Goal: Information Seeking & Learning: Learn about a topic

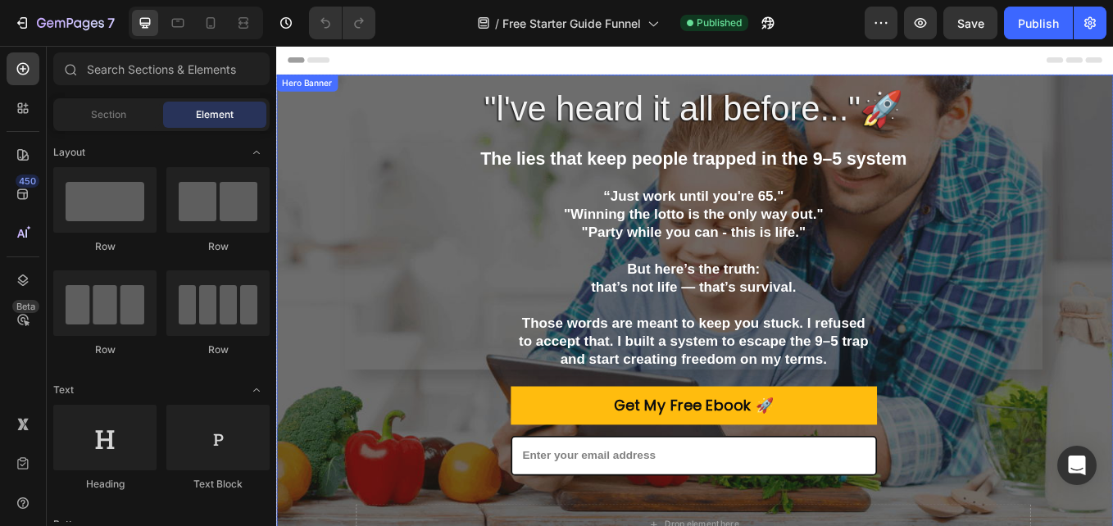
click at [325, 174] on div ""l've heard it all before..."🚀 Heading The lies that keep people trapped in the…" at bounding box center [766, 369] width 941 height 667
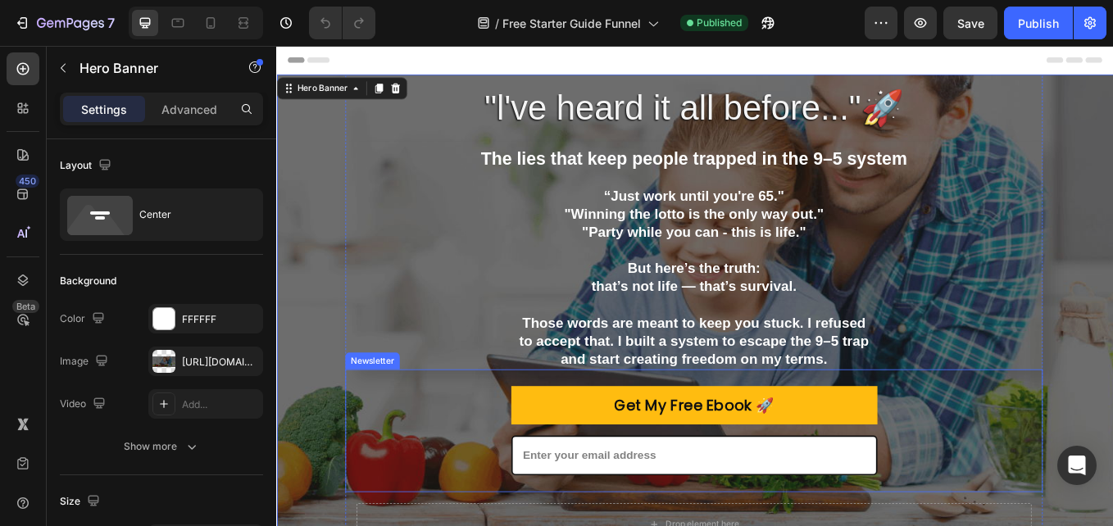
click at [437, 525] on div "Get My Free Ebook 🚀 Submit Button Email Field Row Newsletter" at bounding box center [767, 498] width 820 height 144
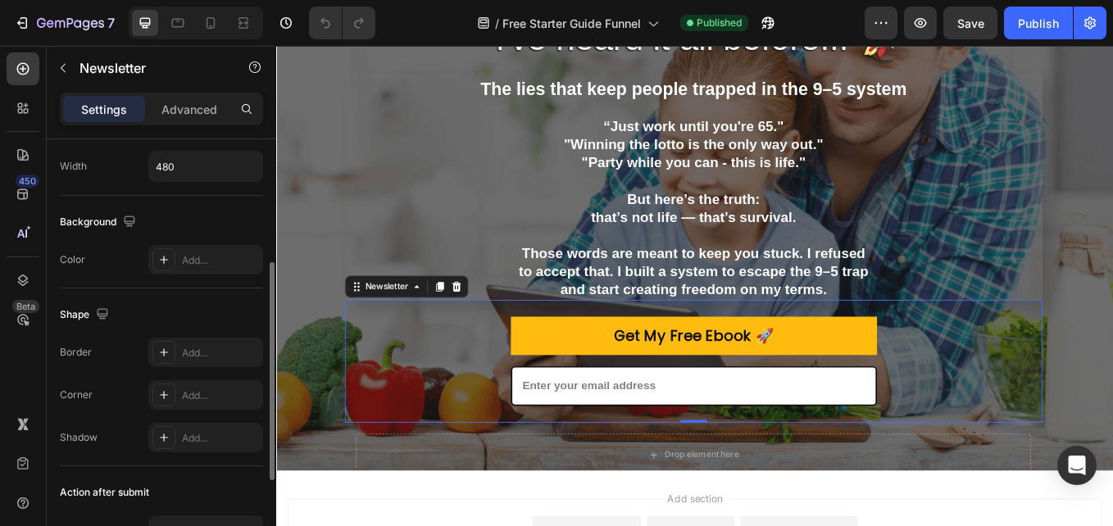
scroll to position [429, 0]
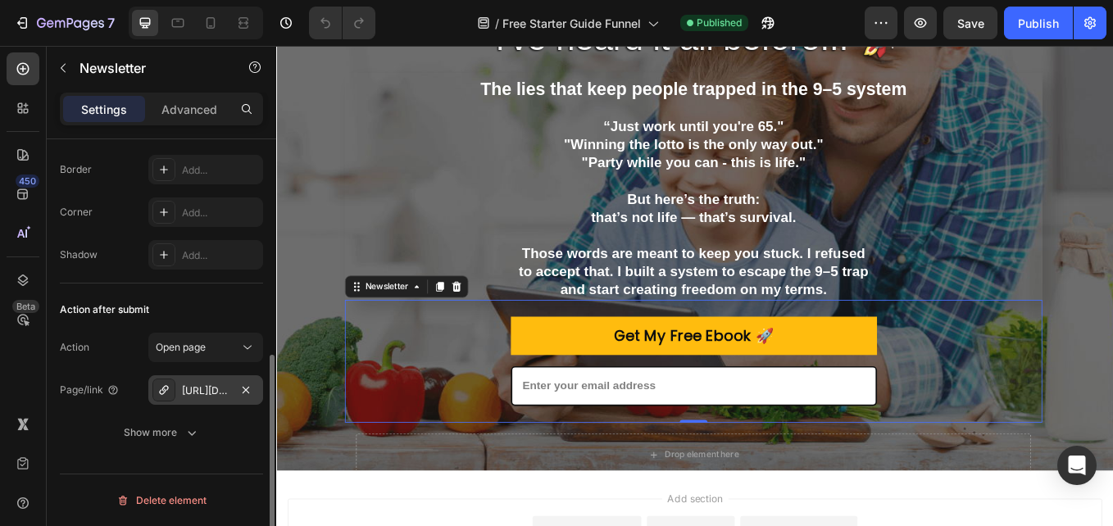
click at [220, 389] on div "[URL][DOMAIN_NAME]" at bounding box center [206, 391] width 48 height 15
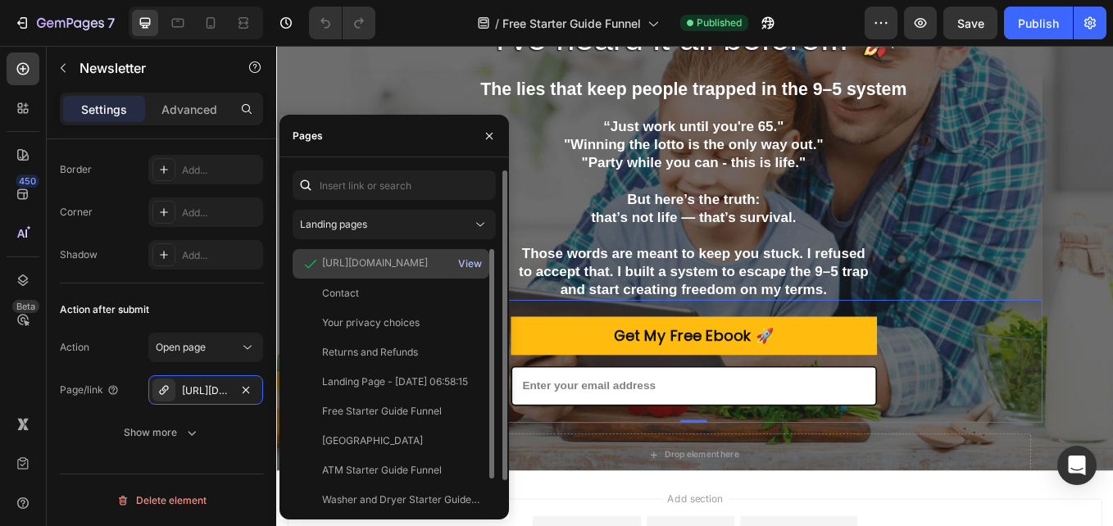
click at [479, 270] on div "View" at bounding box center [470, 264] width 24 height 15
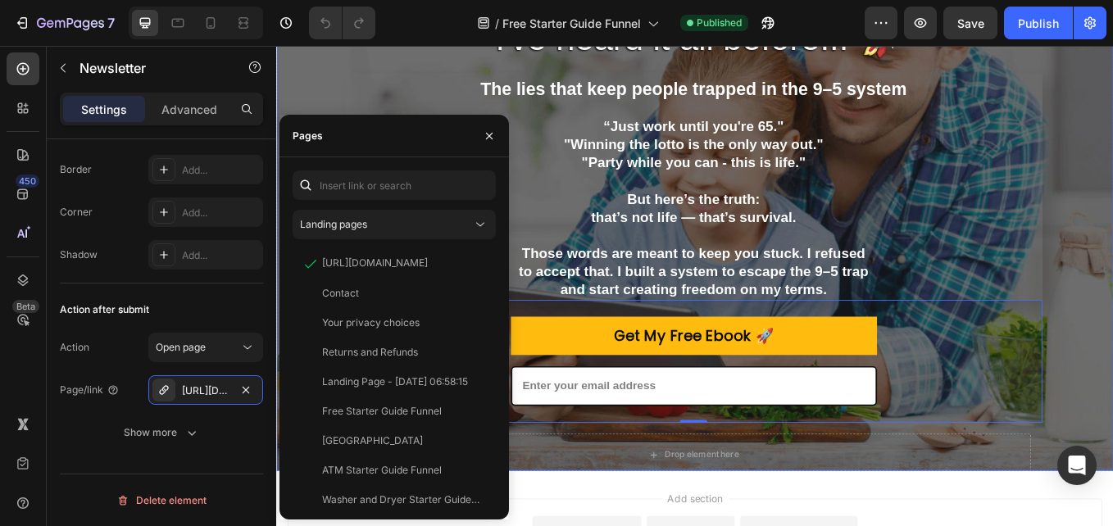
click at [334, 61] on div ""l've heard it all before..."🚀 Heading The lies that keep people trapped in the…" at bounding box center [766, 287] width 941 height 667
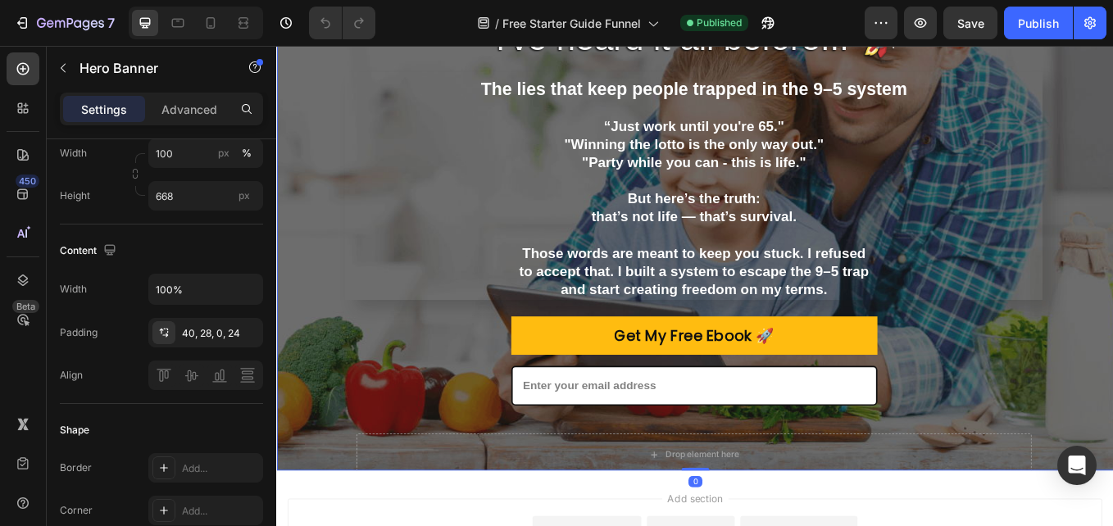
scroll to position [0, 0]
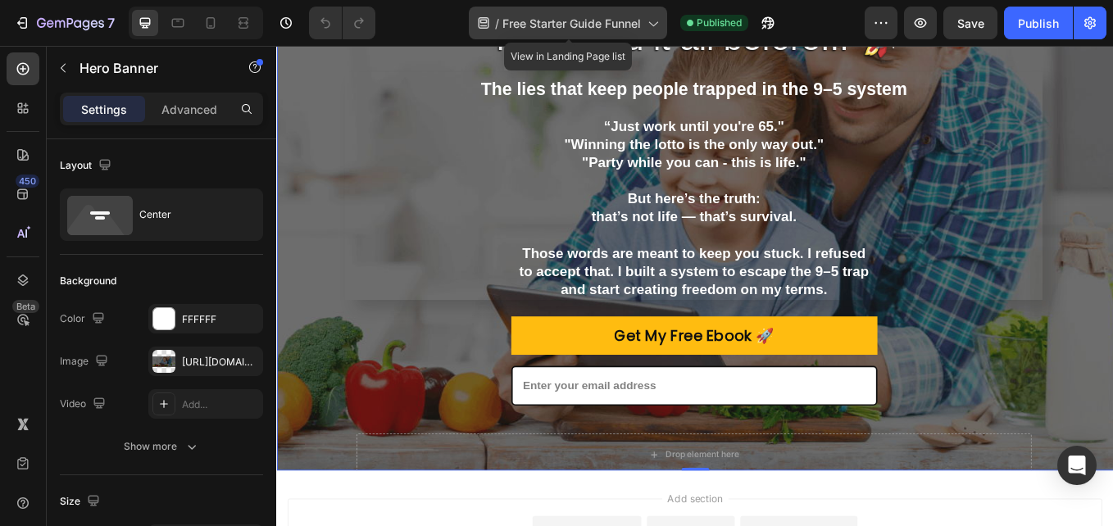
click at [655, 30] on icon at bounding box center [652, 23] width 16 height 16
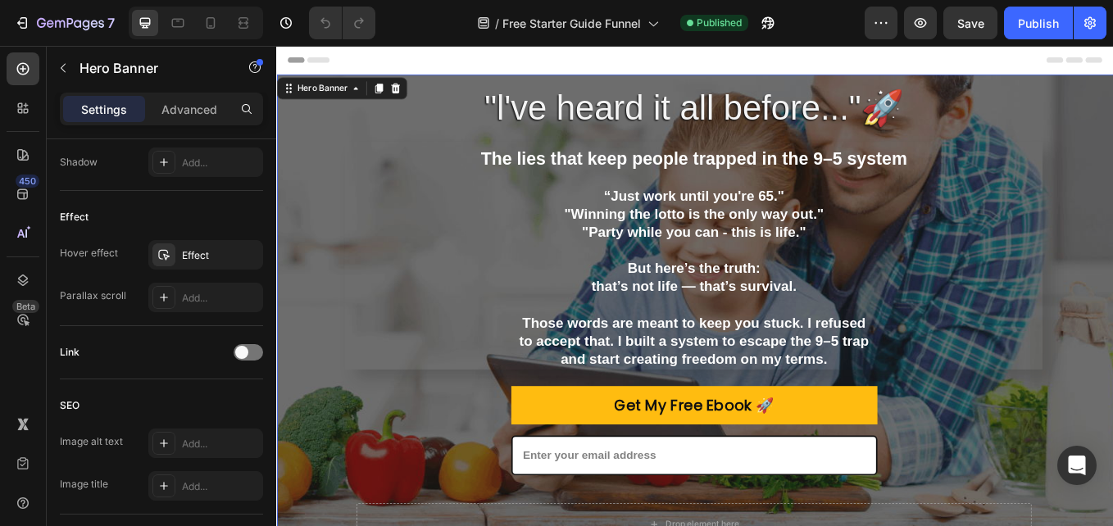
scroll to position [929, 0]
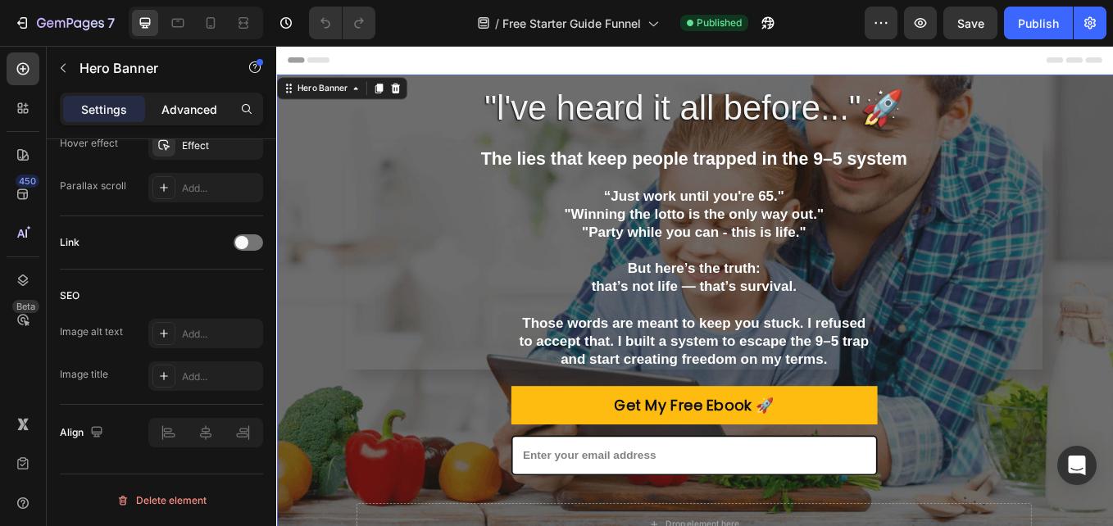
click at [215, 107] on p "Advanced" at bounding box center [189, 109] width 56 height 17
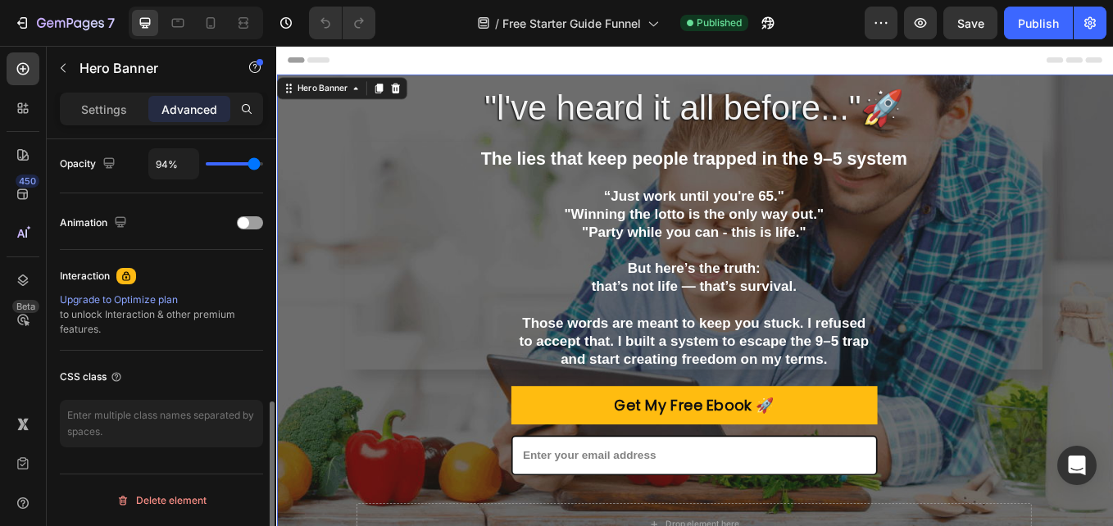
scroll to position [660, 0]
click at [110, 107] on p "Settings" at bounding box center [104, 109] width 46 height 17
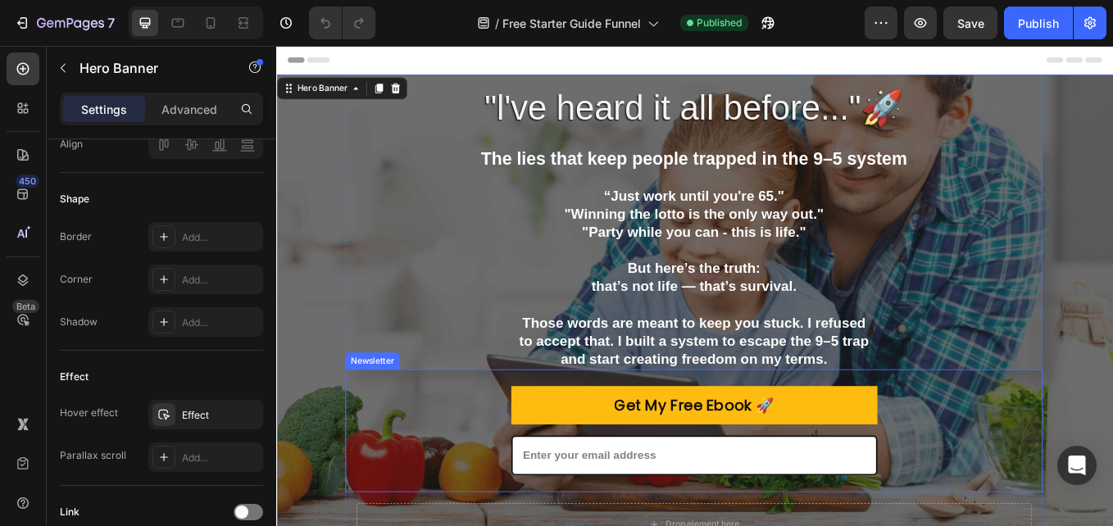
click at [439, 521] on div "Get My Free Ebook 🚀 Submit Button Email Field Row Newsletter" at bounding box center [767, 498] width 820 height 144
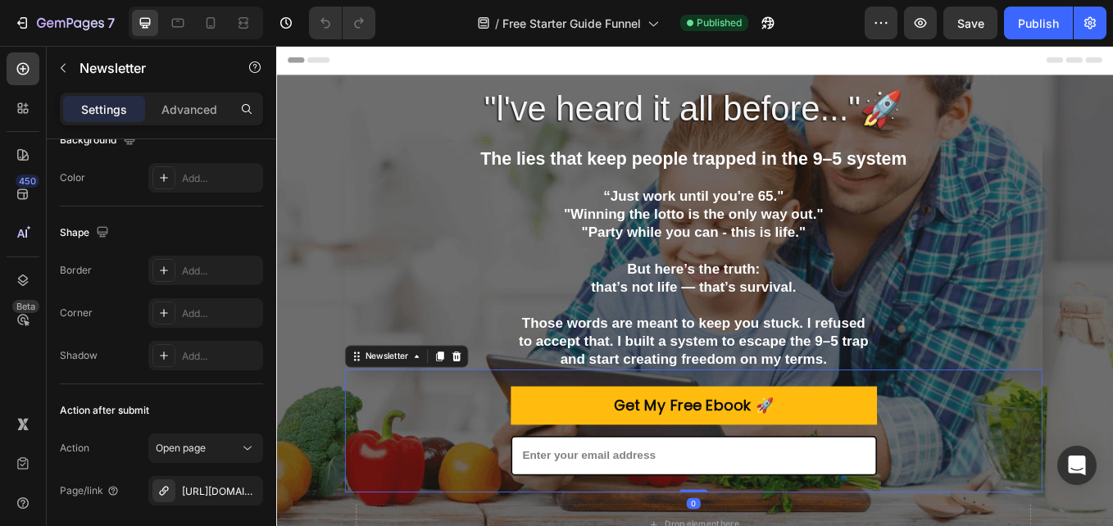
scroll to position [429, 0]
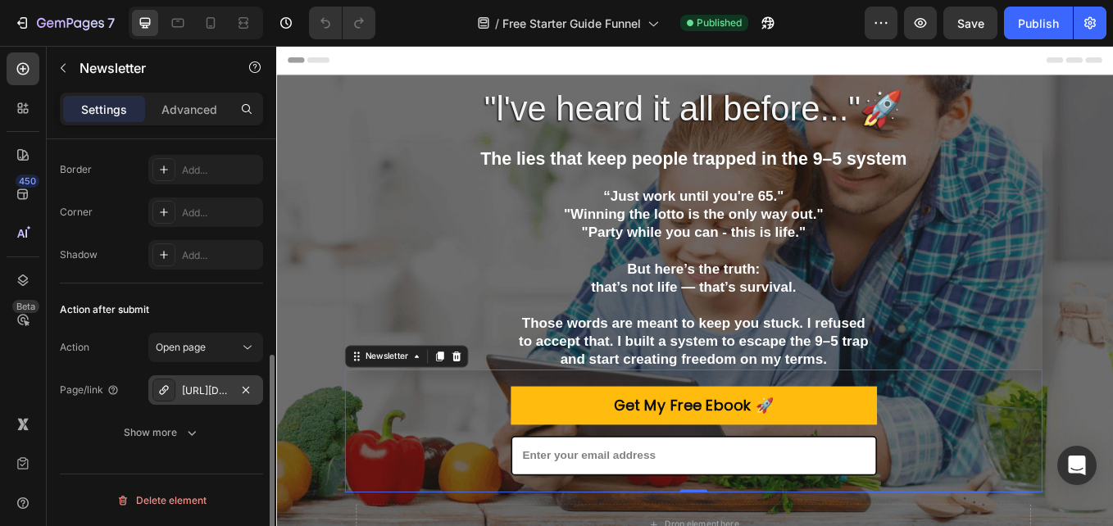
click at [202, 384] on div "https://lumzwayapparel.com/free-starter-guides-list-%E2%9C%85" at bounding box center [206, 391] width 48 height 15
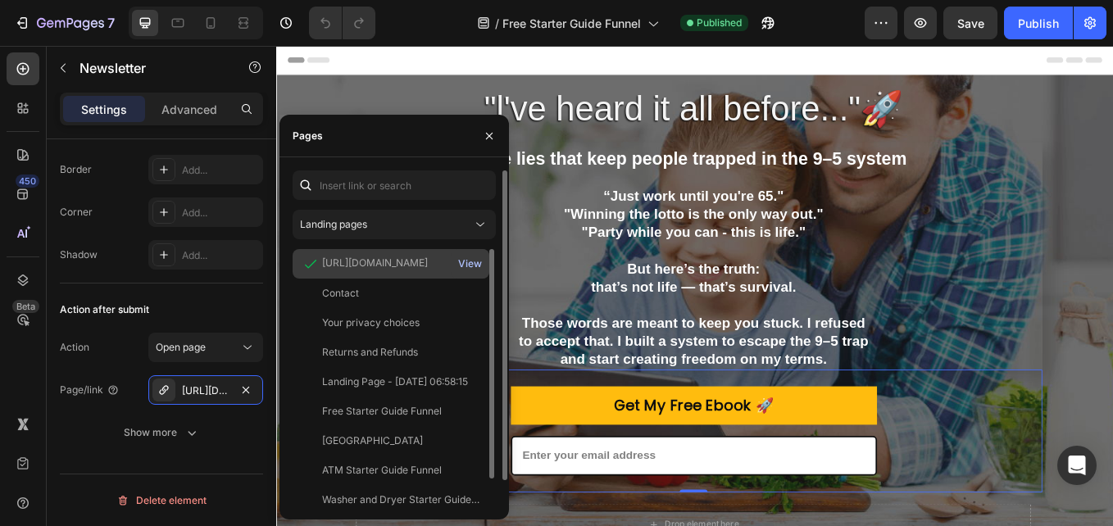
click at [477, 266] on div "View" at bounding box center [470, 264] width 24 height 15
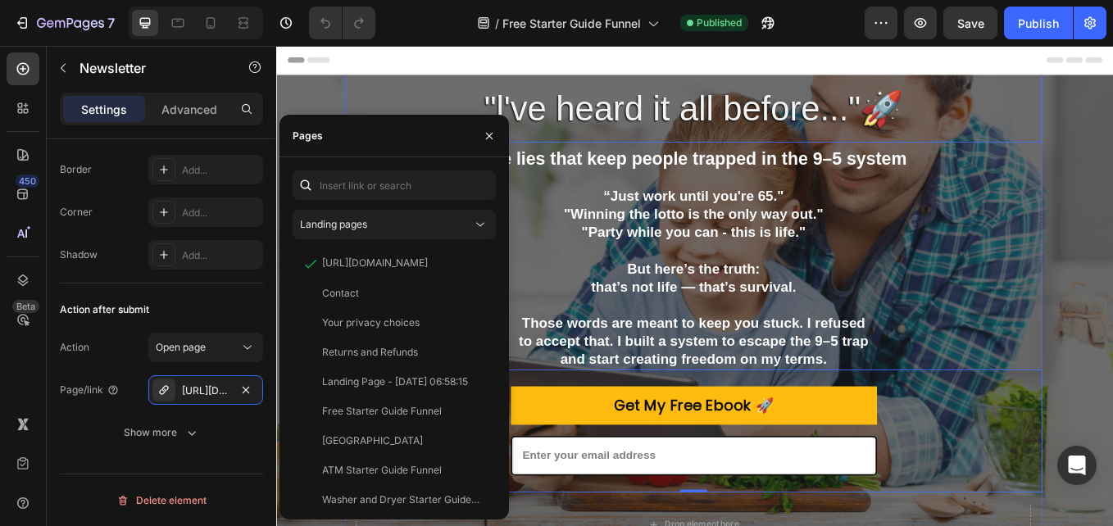
click at [494, 85] on h2 ""l've heard it all before..."🚀" at bounding box center [767, 97] width 820 height 123
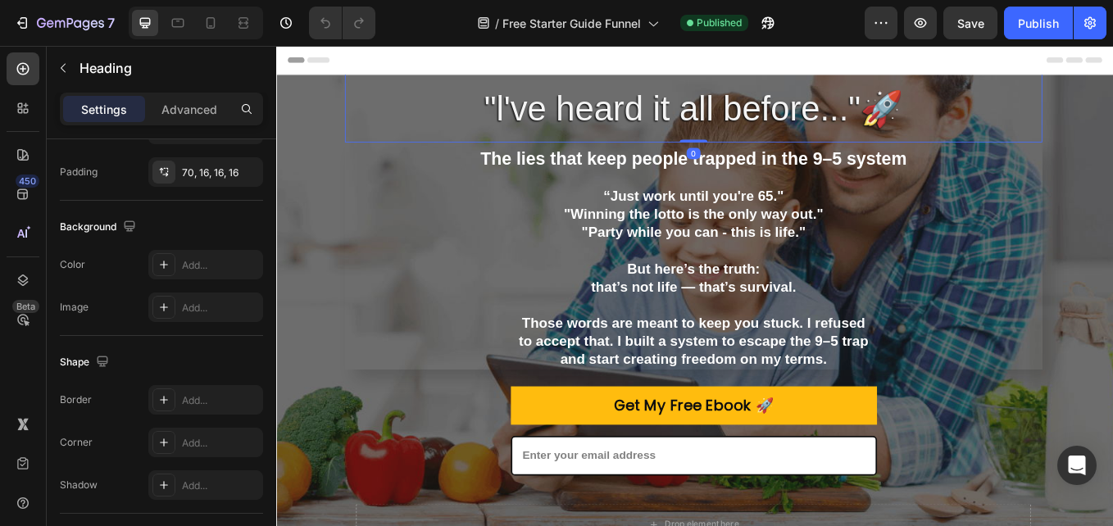
scroll to position [0, 0]
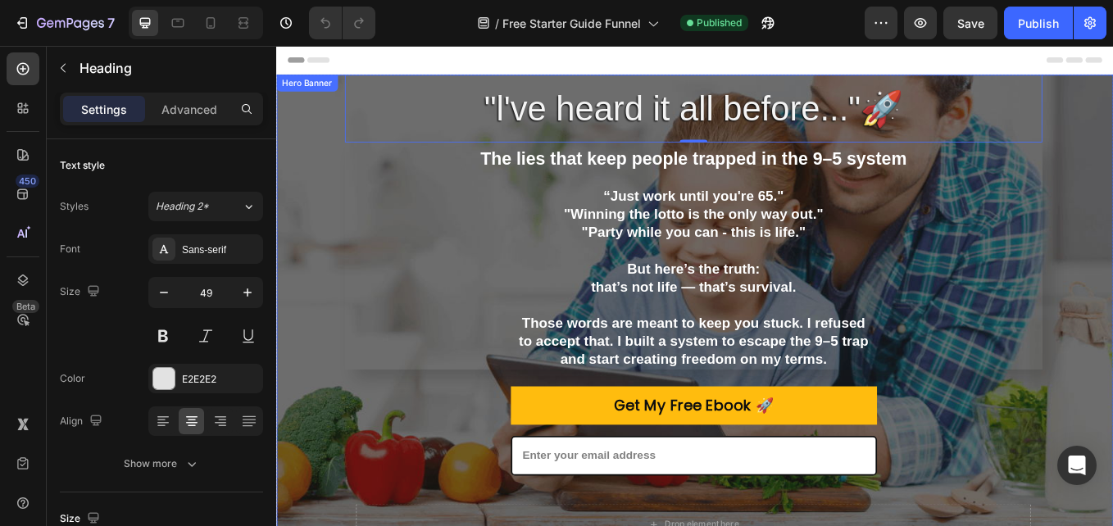
click at [319, 193] on div ""l've heard it all before..."🚀 Heading 0 The lies that keep people trapped in t…" at bounding box center [766, 369] width 941 height 667
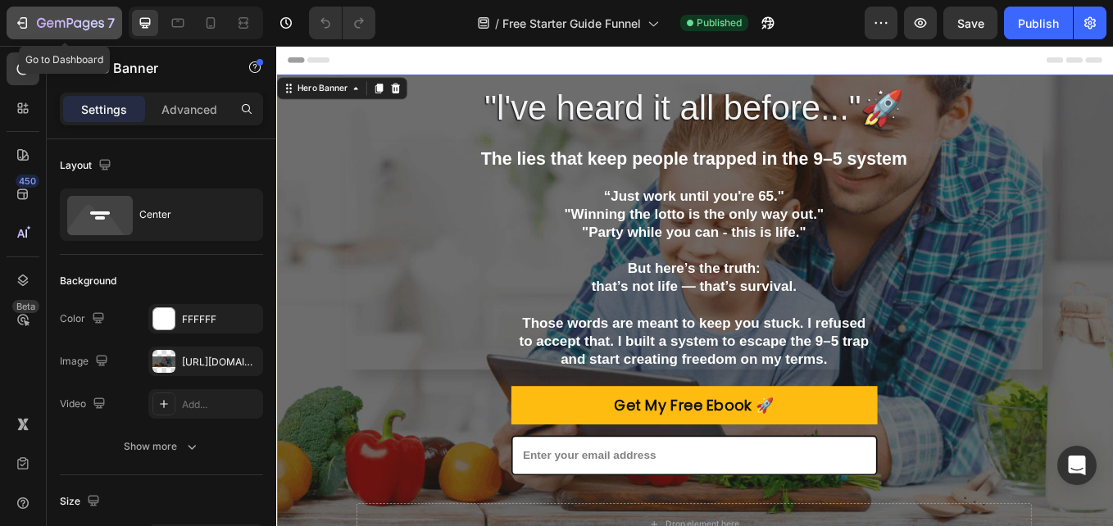
click at [19, 16] on icon "button" at bounding box center [22, 23] width 16 height 16
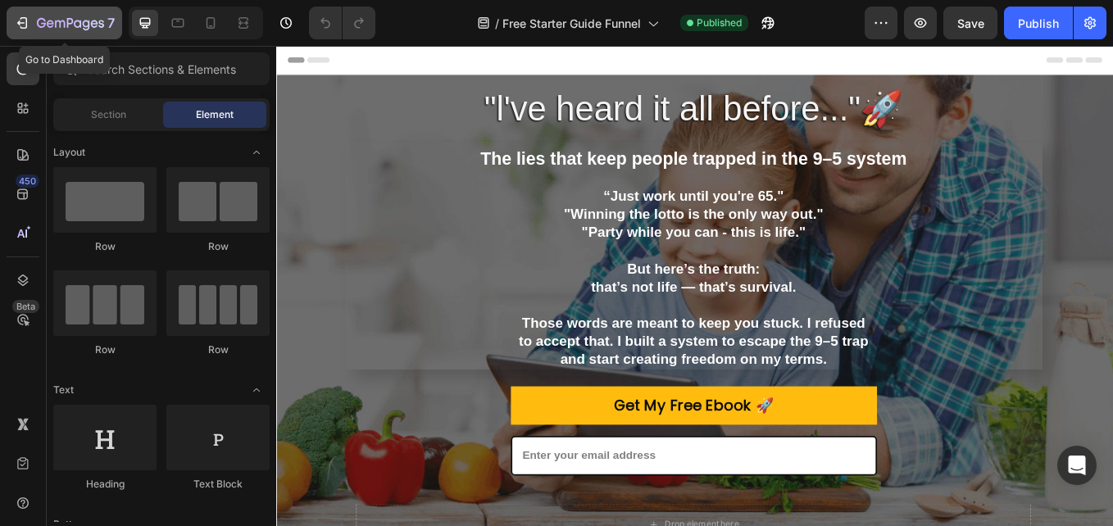
click at [20, 20] on icon "button" at bounding box center [22, 23] width 16 height 16
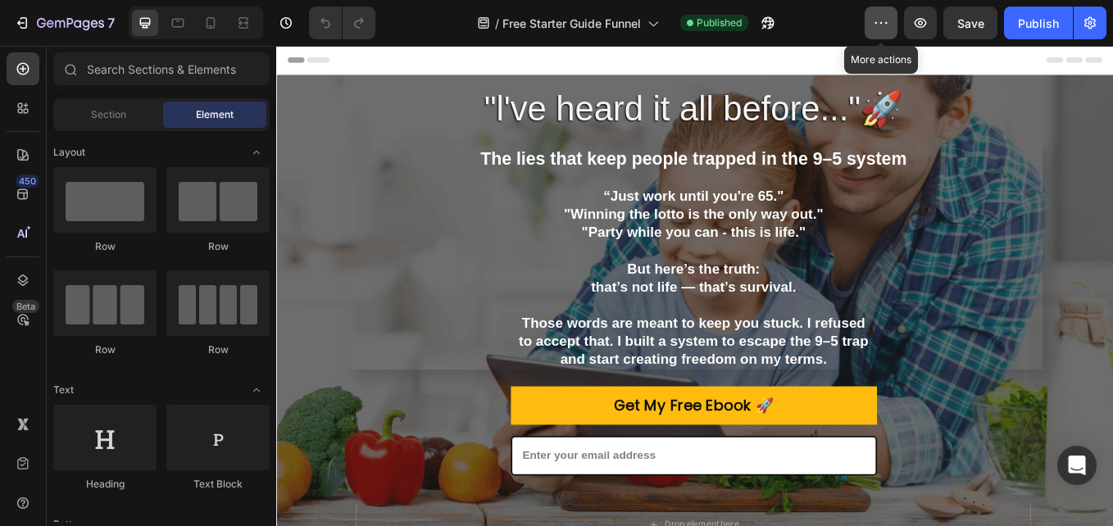
click at [879, 21] on icon "button" at bounding box center [881, 23] width 16 height 16
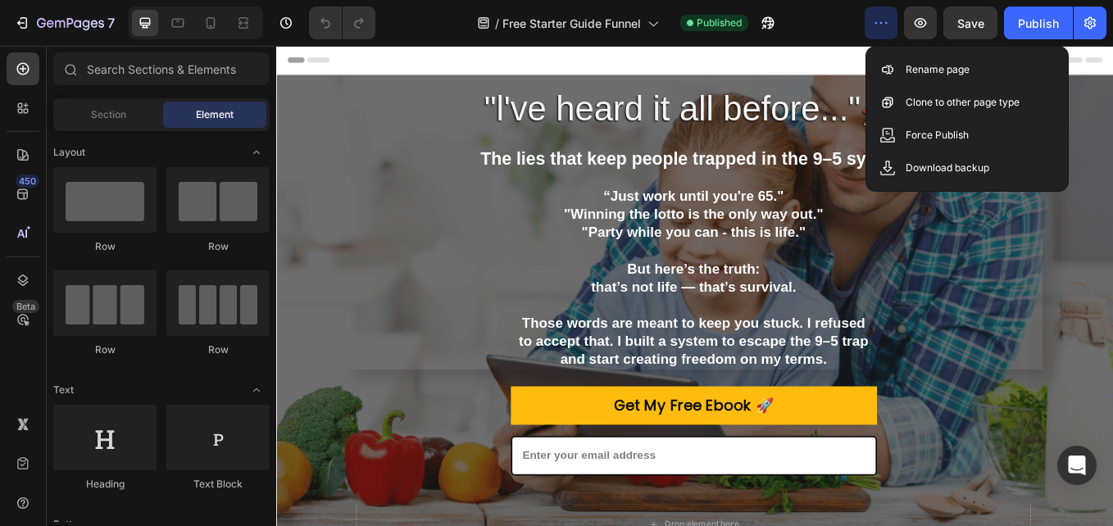
click at [817, 23] on div "/ Free Starter Guide Funnel Published" at bounding box center [627, 23] width 476 height 33
